Goal: Transaction & Acquisition: Subscribe to service/newsletter

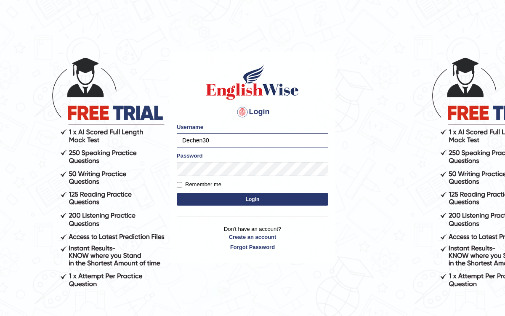
click at [217, 199] on button "Login" at bounding box center [252, 199] width 151 height 13
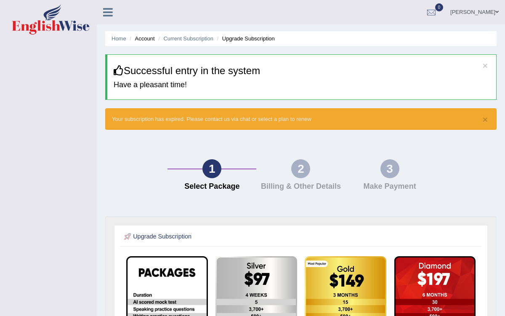
click at [145, 36] on li "Account" at bounding box center [141, 39] width 27 height 8
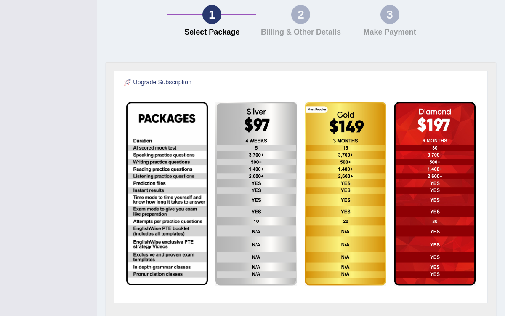
scroll to position [155, 0]
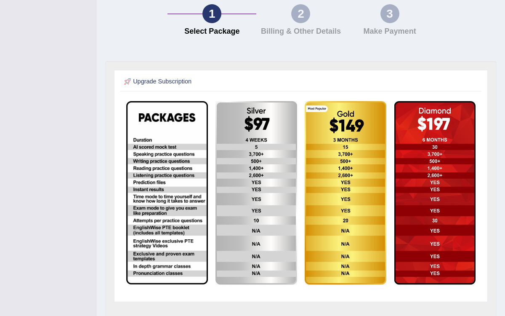
click at [170, 234] on img at bounding box center [166, 192] width 81 height 183
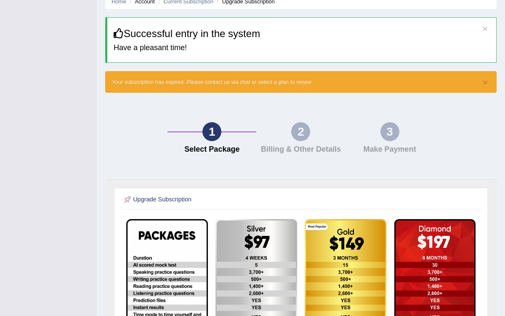
scroll to position [0, 0]
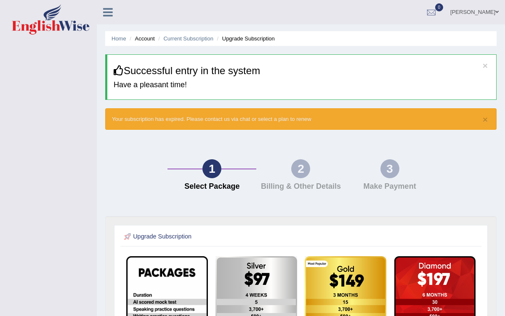
click at [398, 177] on div "3 Make Payment" at bounding box center [389, 177] width 89 height 36
click at [487, 122] on button "×" at bounding box center [485, 119] width 5 height 9
